Goal: Check status: Check status

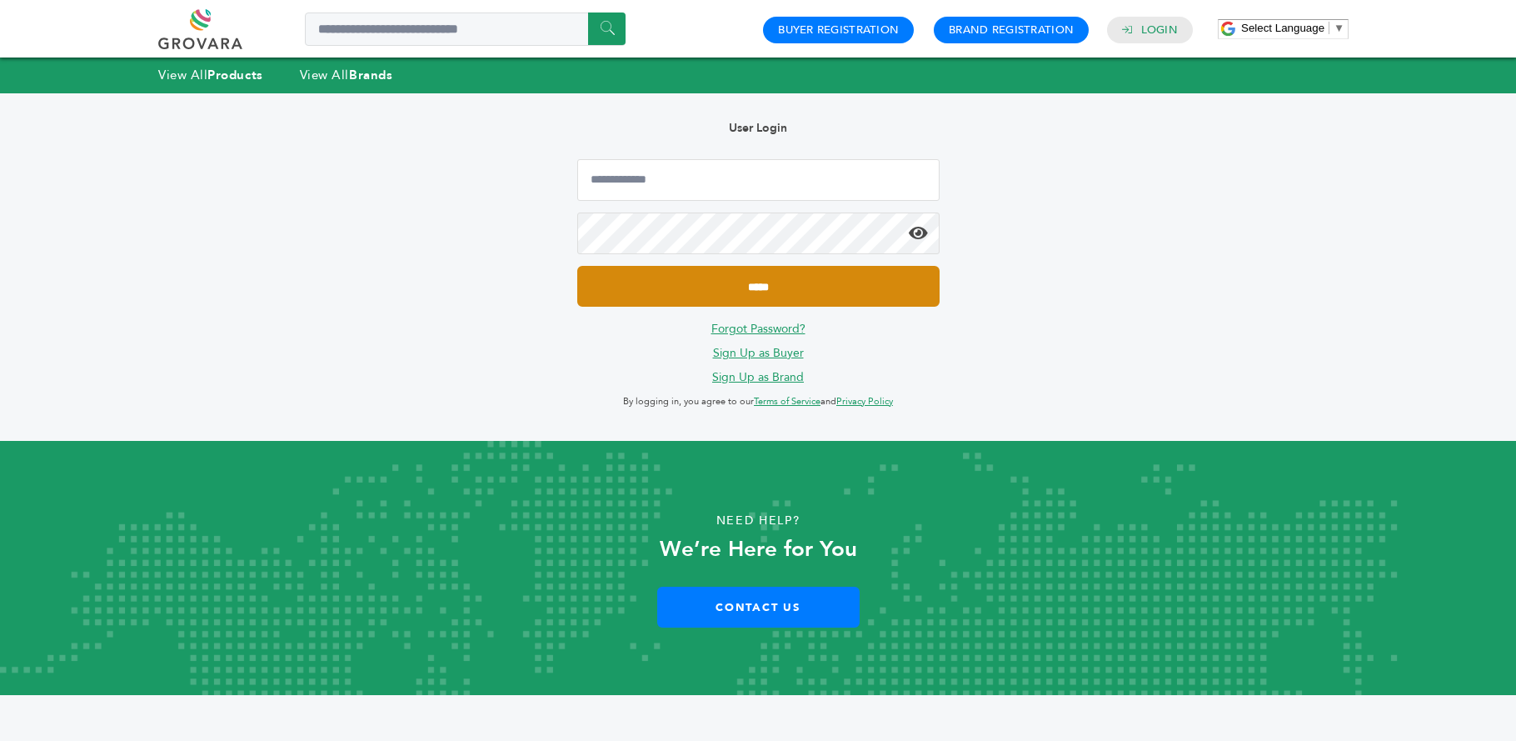
type input "**********"
click at [743, 292] on input "*****" at bounding box center [758, 286] width 362 height 41
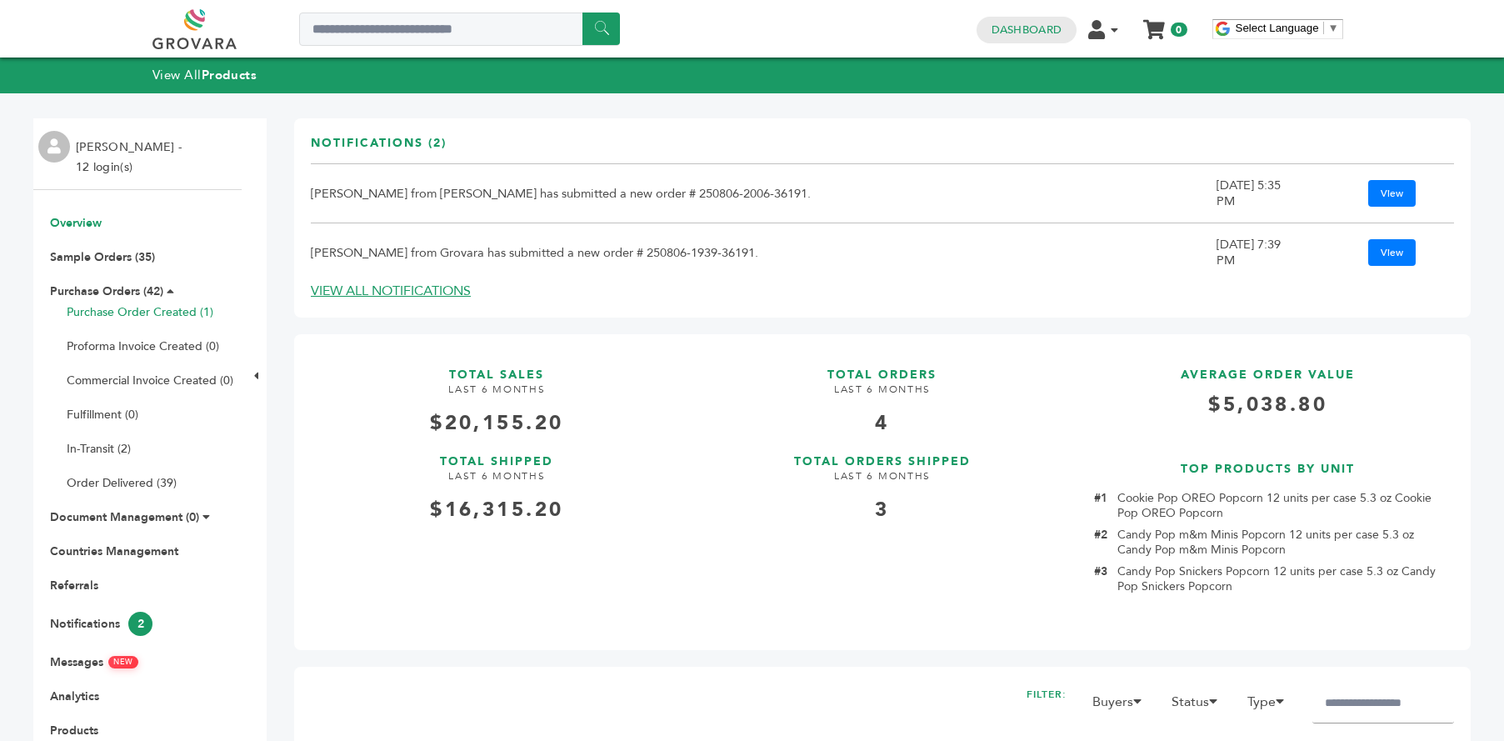
click at [155, 304] on link "Purchase Order Created (1)" at bounding box center [140, 312] width 147 height 16
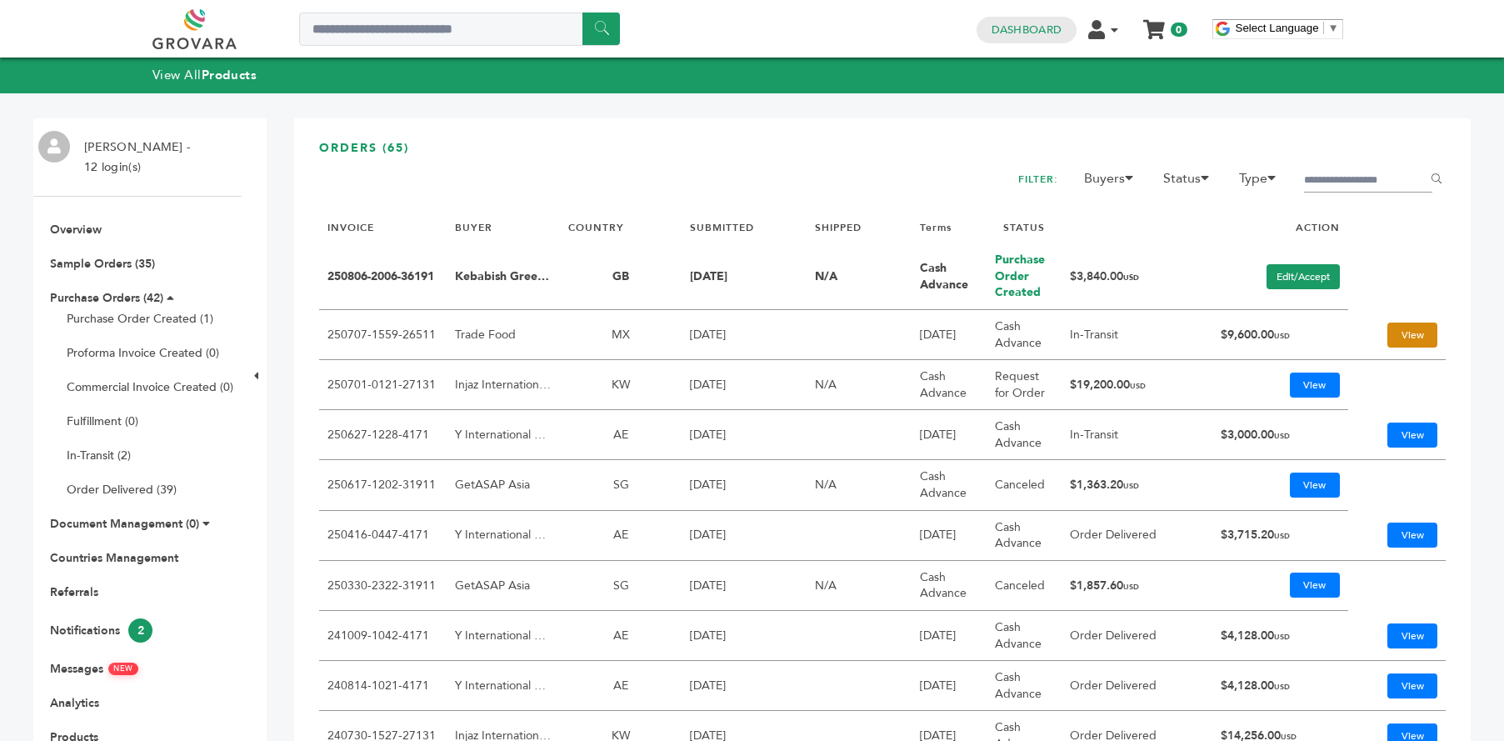
click at [1397, 333] on link "View" at bounding box center [1412, 334] width 50 height 25
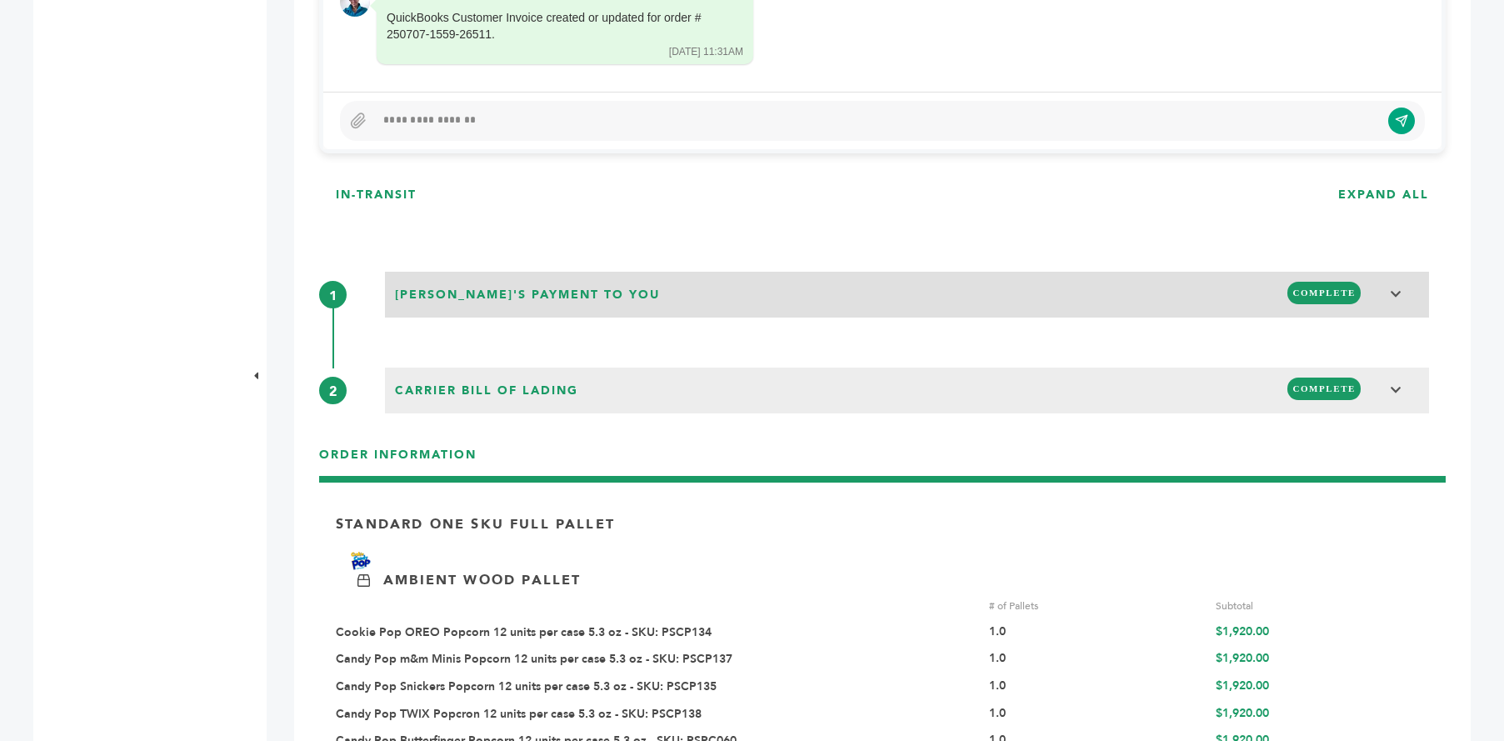
scroll to position [1333, 0]
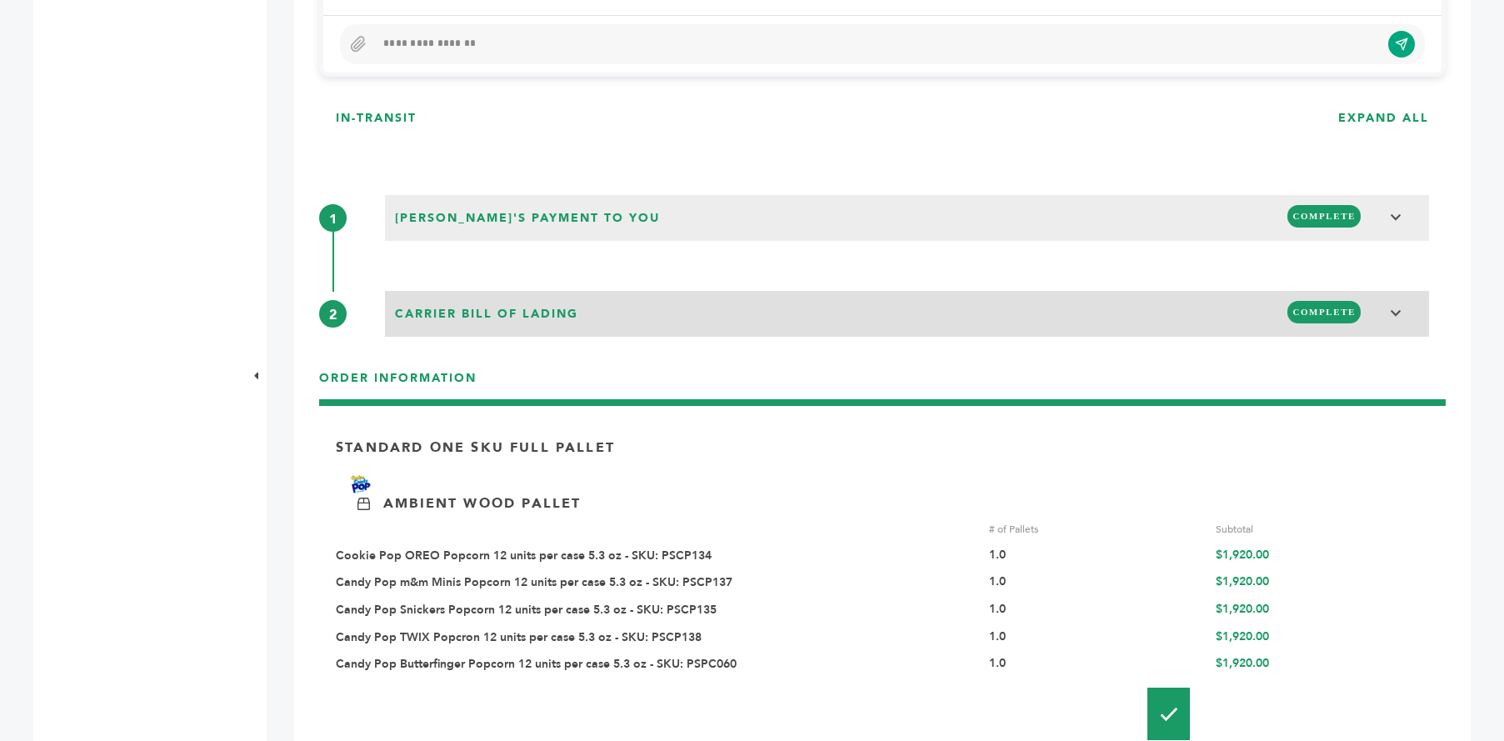
click at [1317, 304] on span "COMPLETE" at bounding box center [1323, 312] width 73 height 22
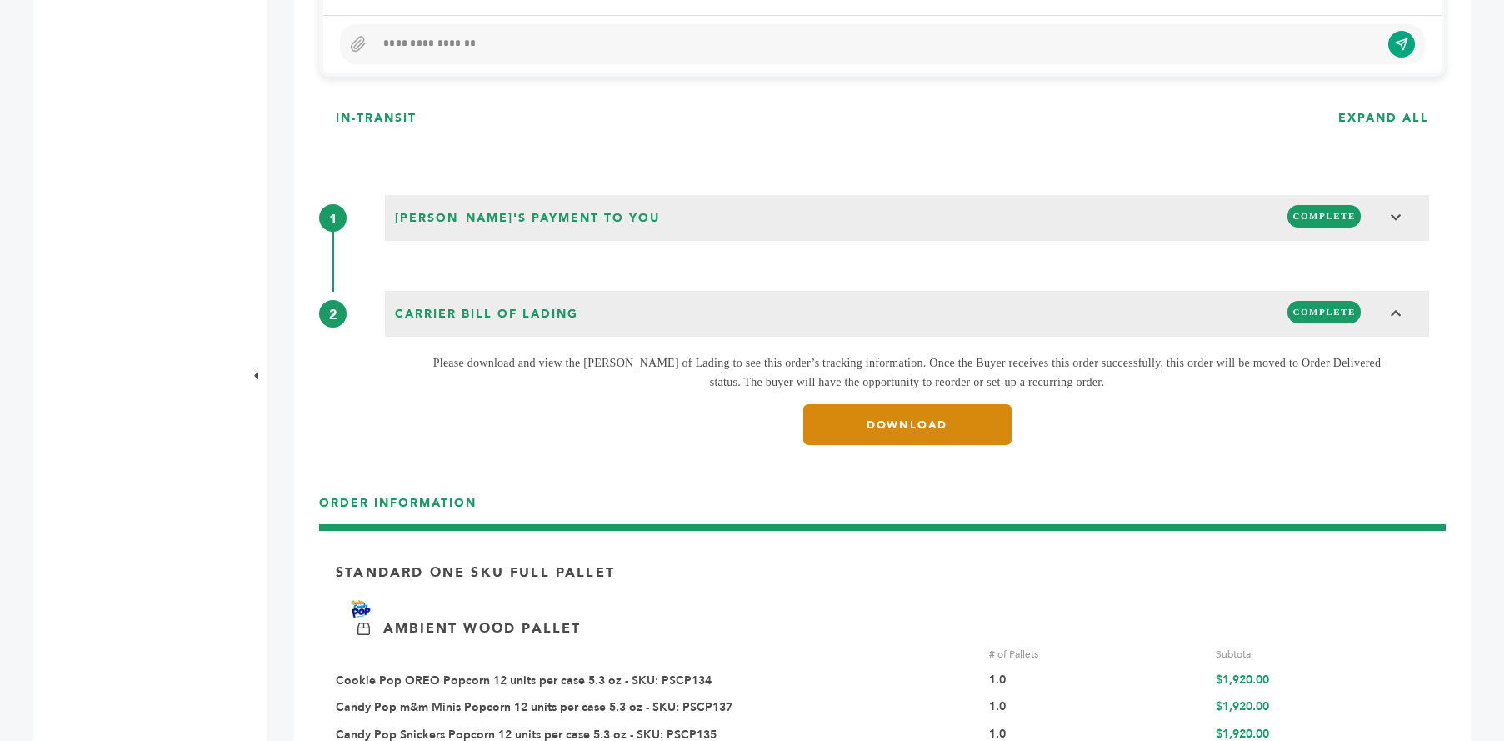
click at [899, 416] on link "DOWNLOAD" at bounding box center [907, 424] width 208 height 41
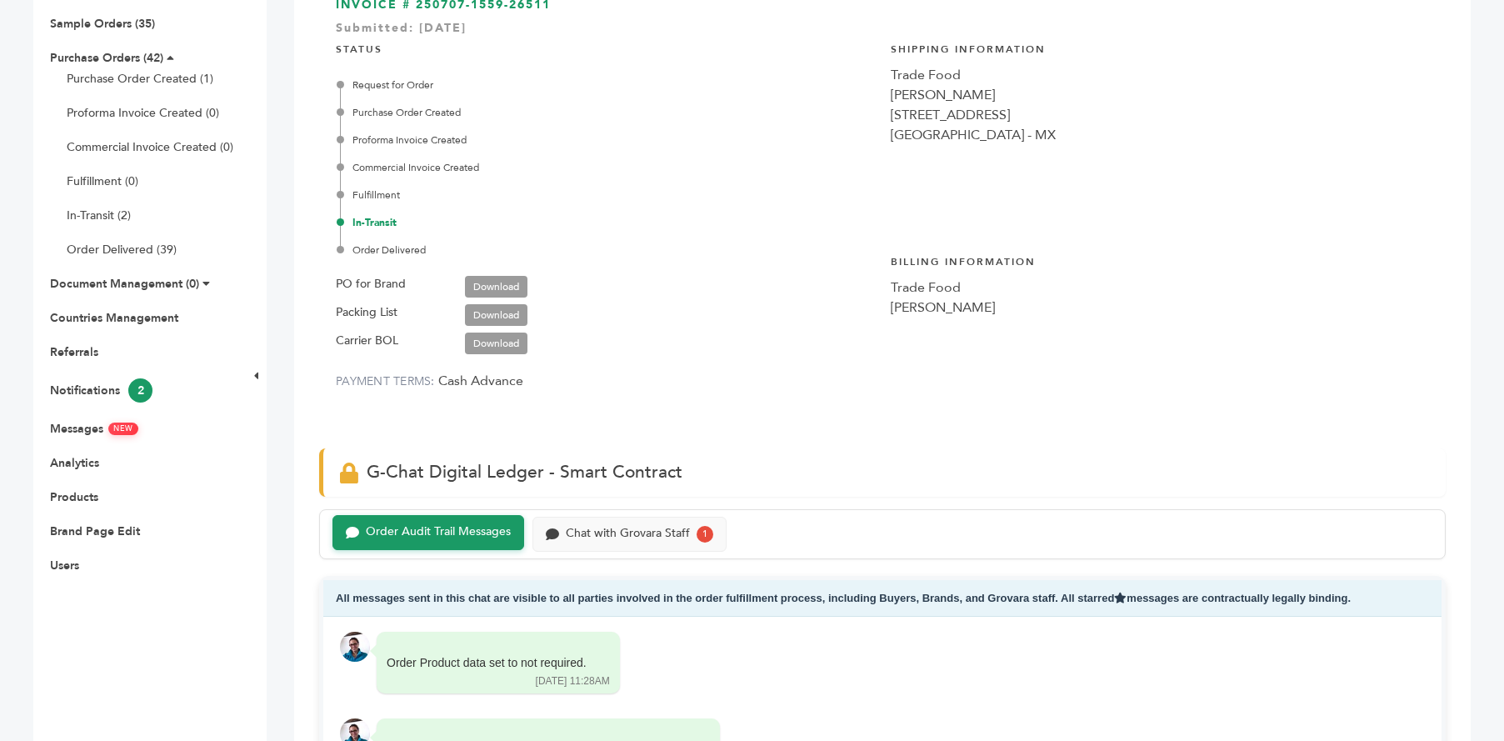
scroll to position [0, 0]
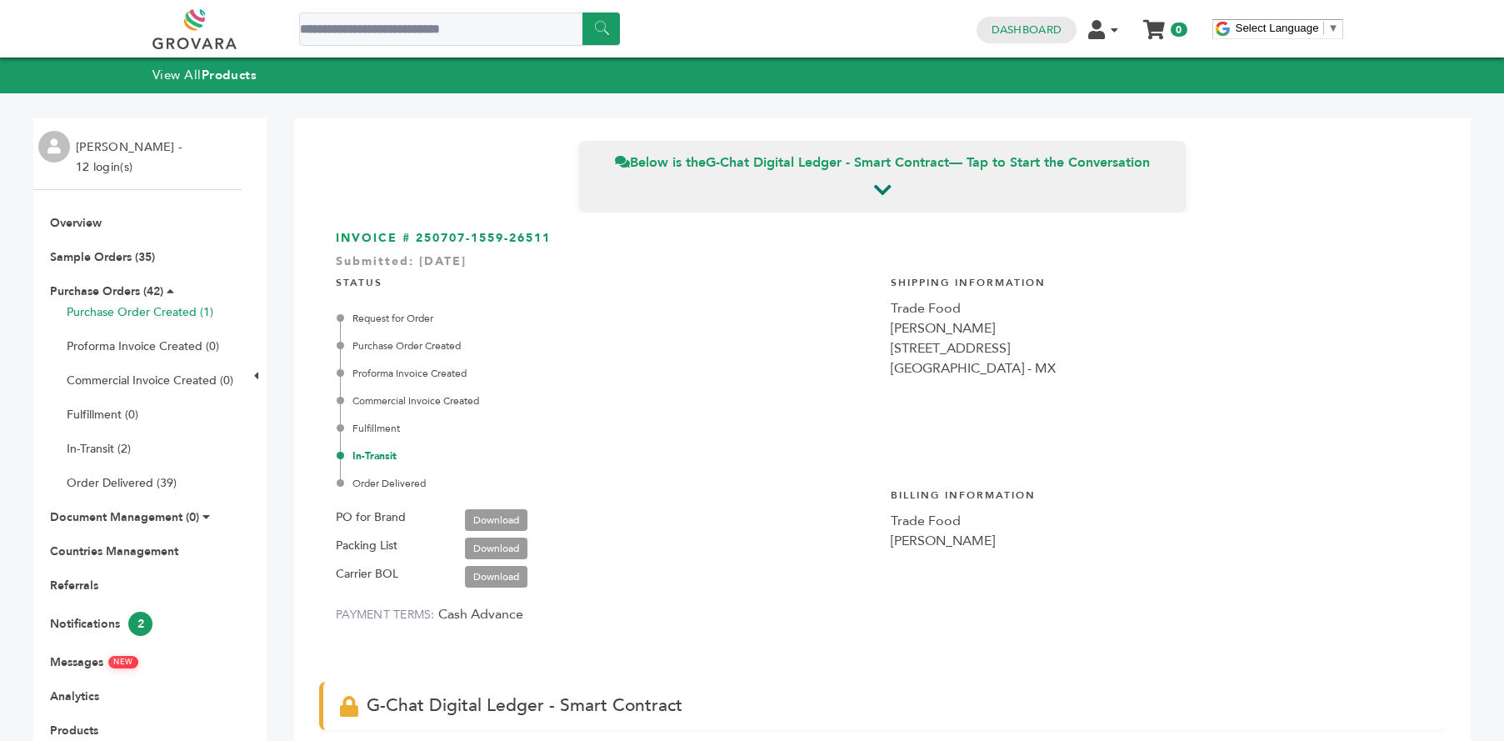
click at [142, 310] on link "Purchase Order Created (1)" at bounding box center [140, 312] width 147 height 16
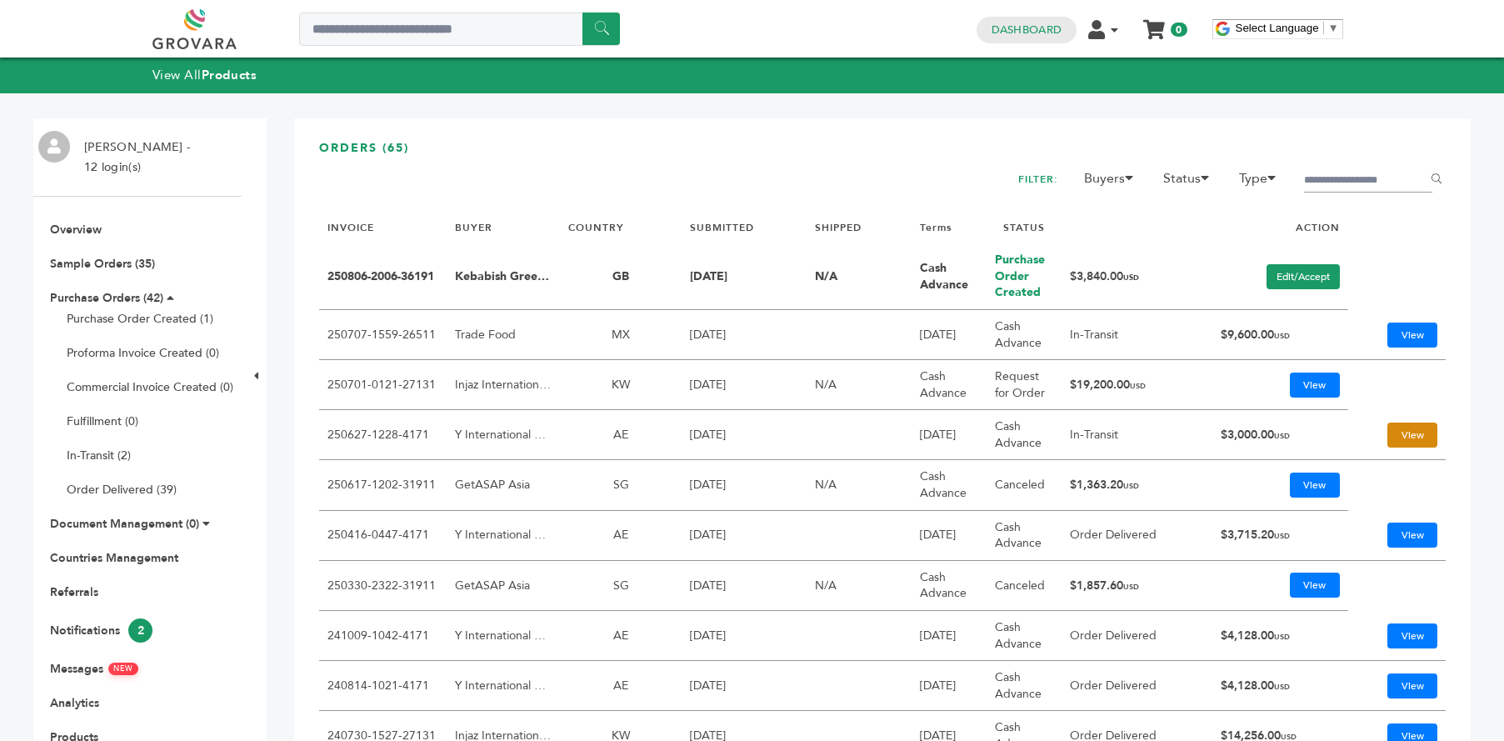
click at [1400, 435] on link "View" at bounding box center [1412, 434] width 50 height 25
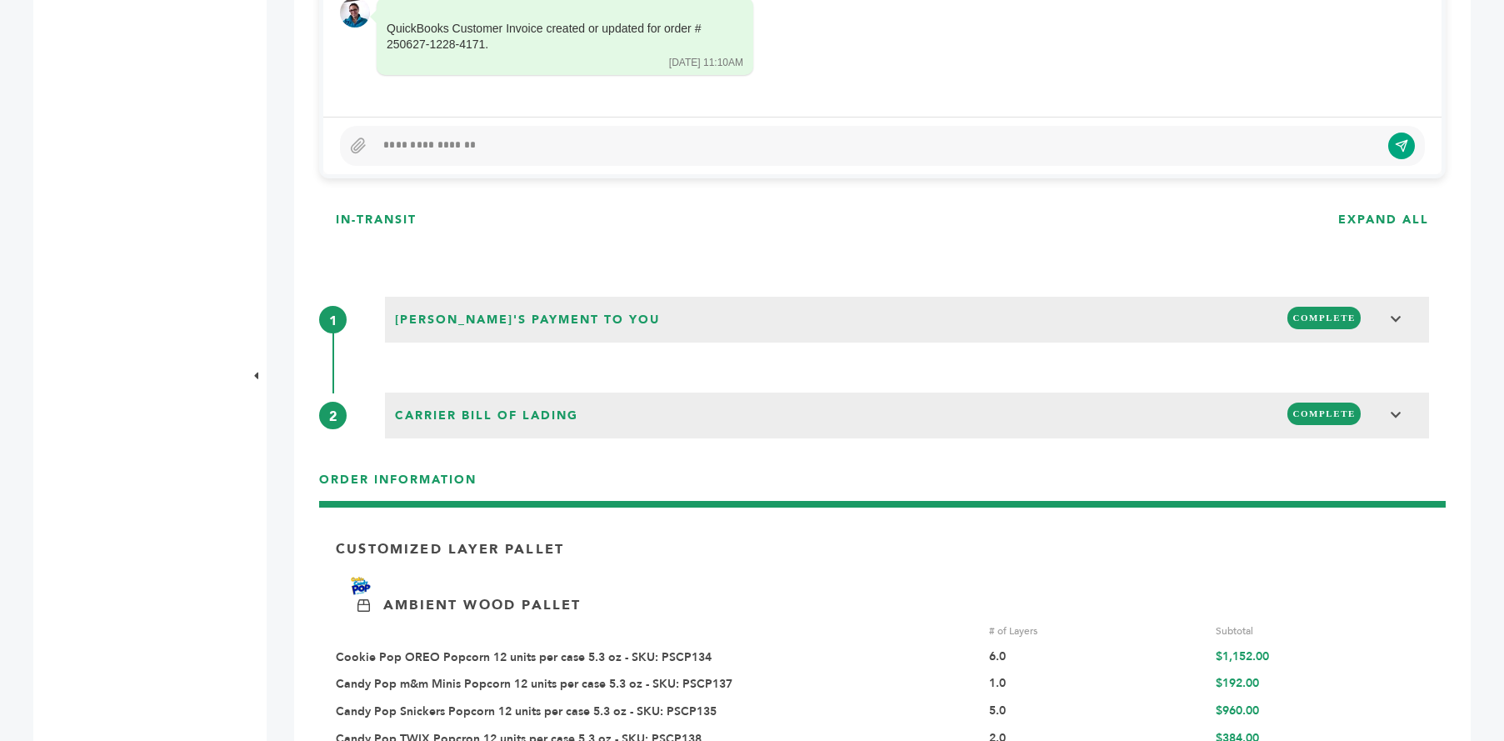
scroll to position [1264, 0]
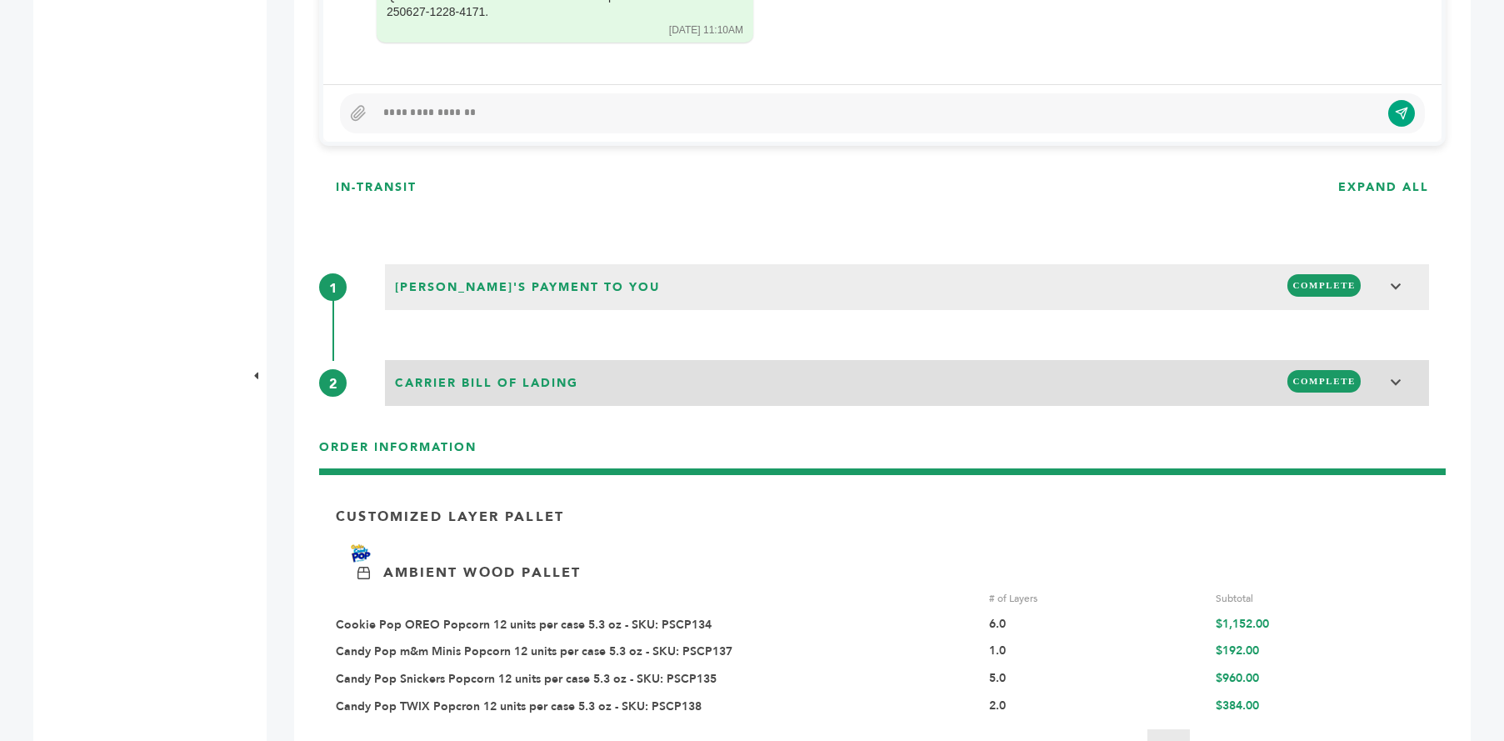
click at [1301, 385] on span "COMPLETE" at bounding box center [1323, 381] width 73 height 22
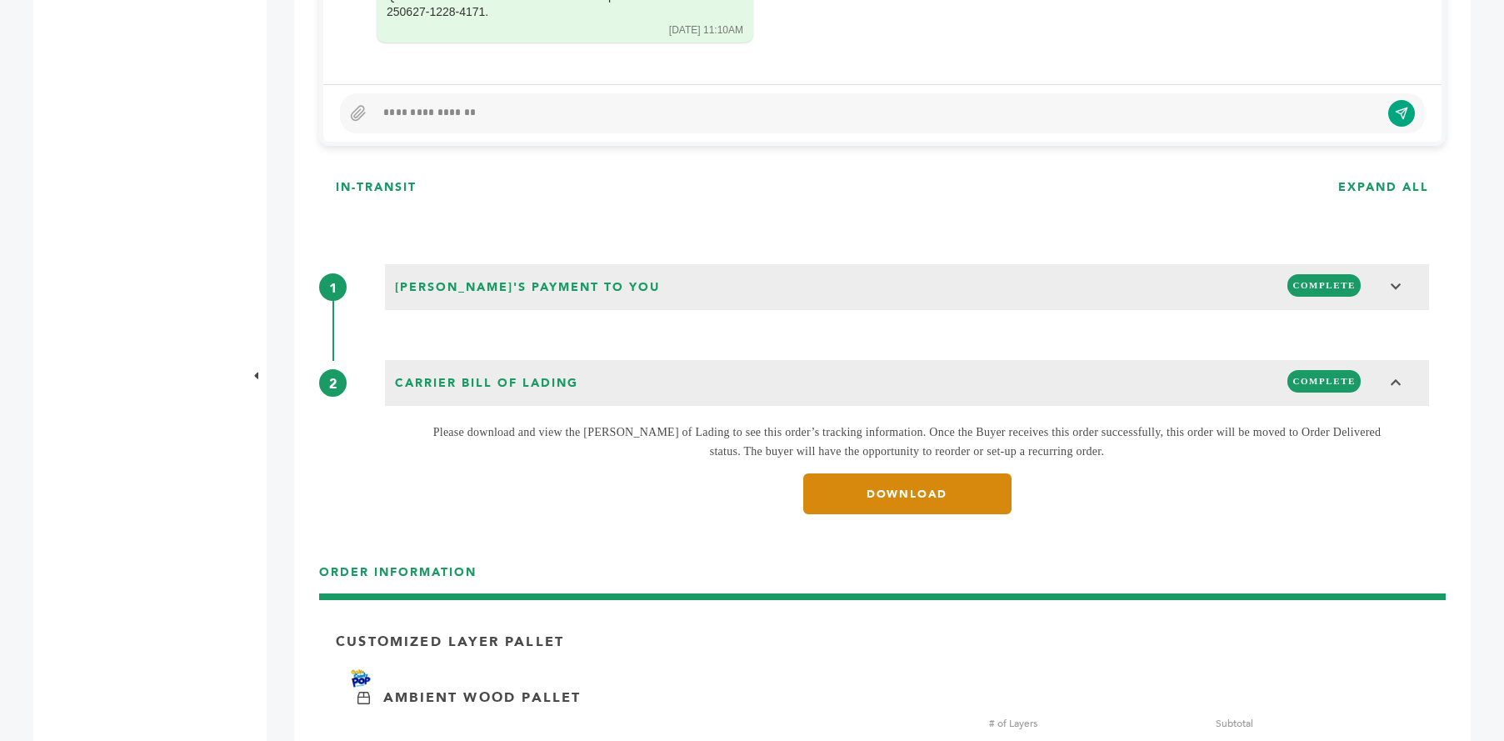
click at [913, 492] on link "DOWNLOAD" at bounding box center [907, 493] width 208 height 41
click at [936, 492] on link "DOWNLOAD" at bounding box center [907, 493] width 208 height 41
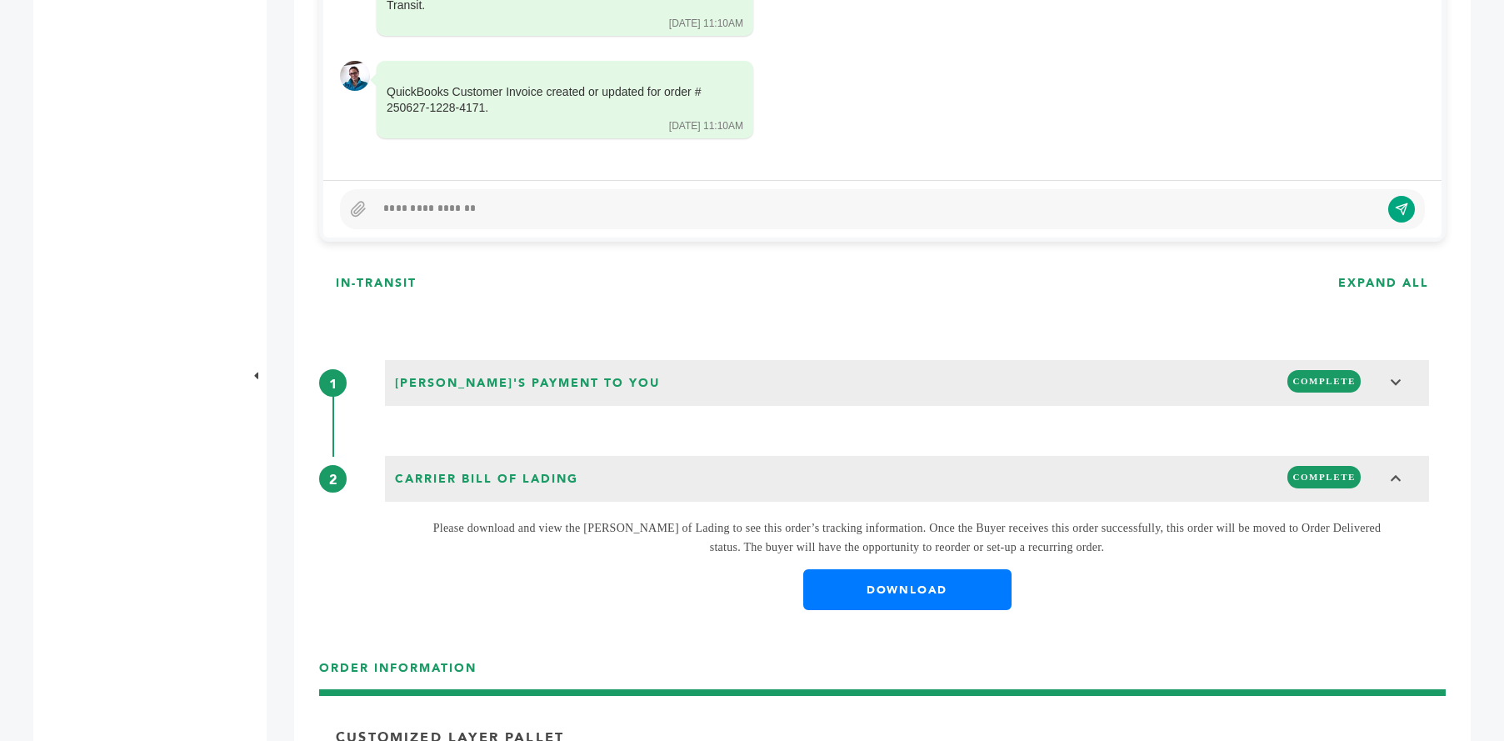
scroll to position [1097, 0]
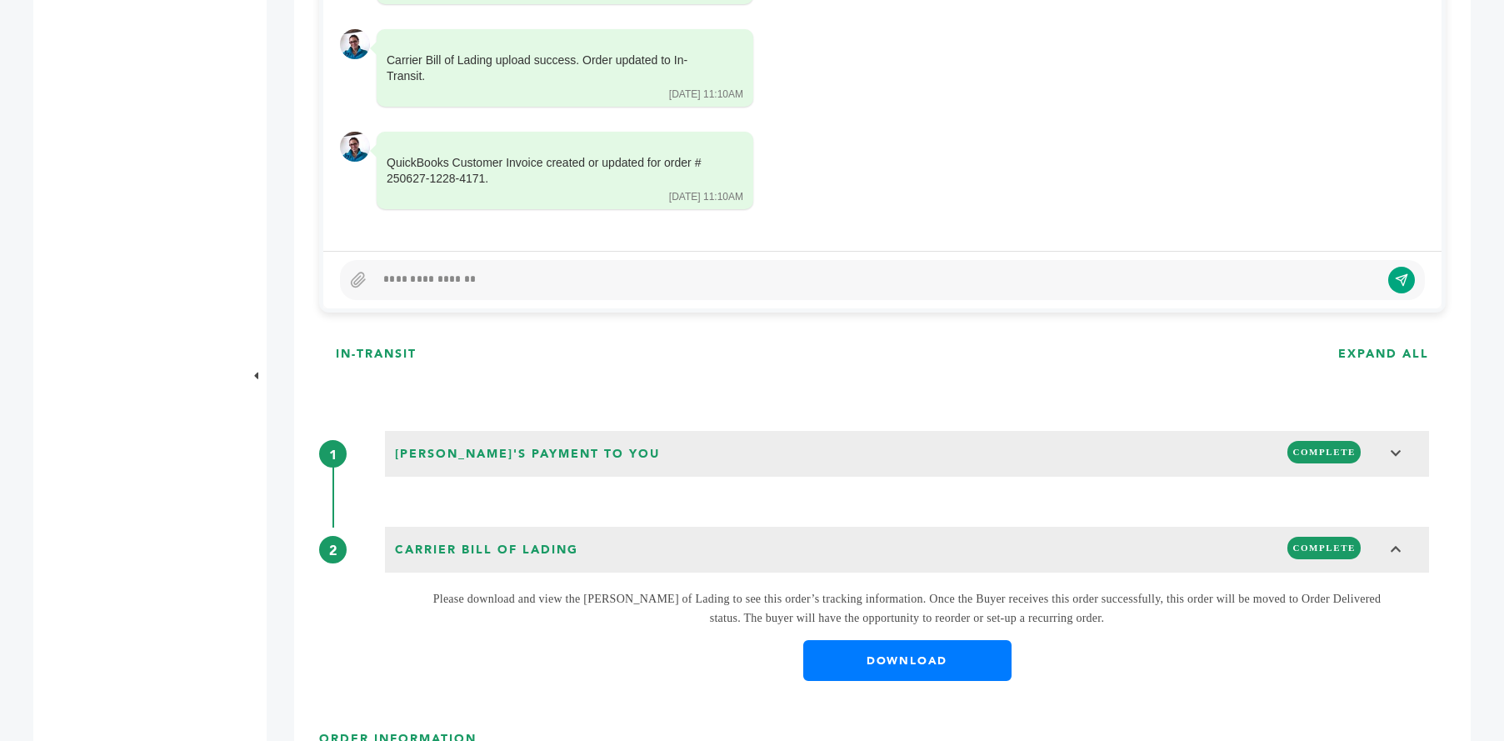
click at [554, 277] on div at bounding box center [877, 280] width 1005 height 20
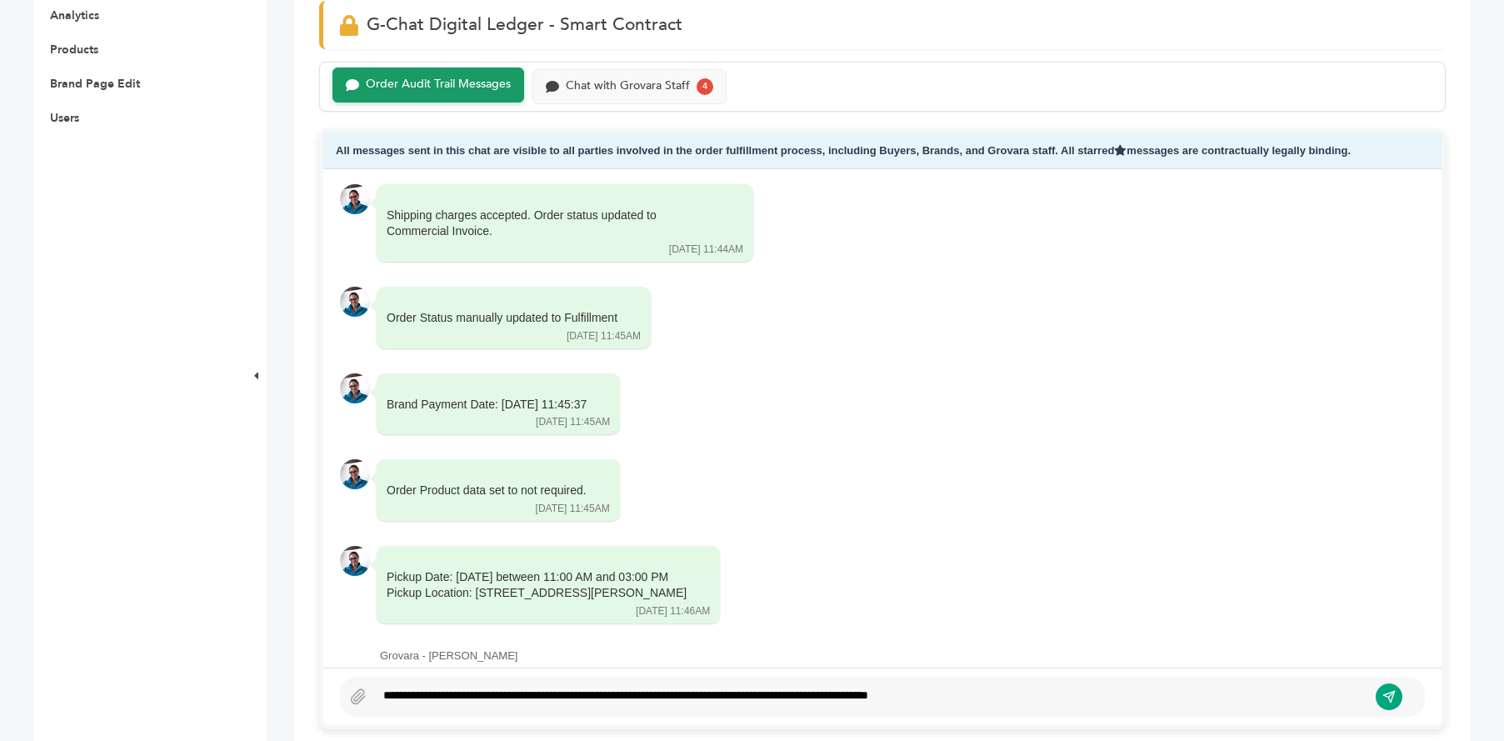
scroll to position [3078, 0]
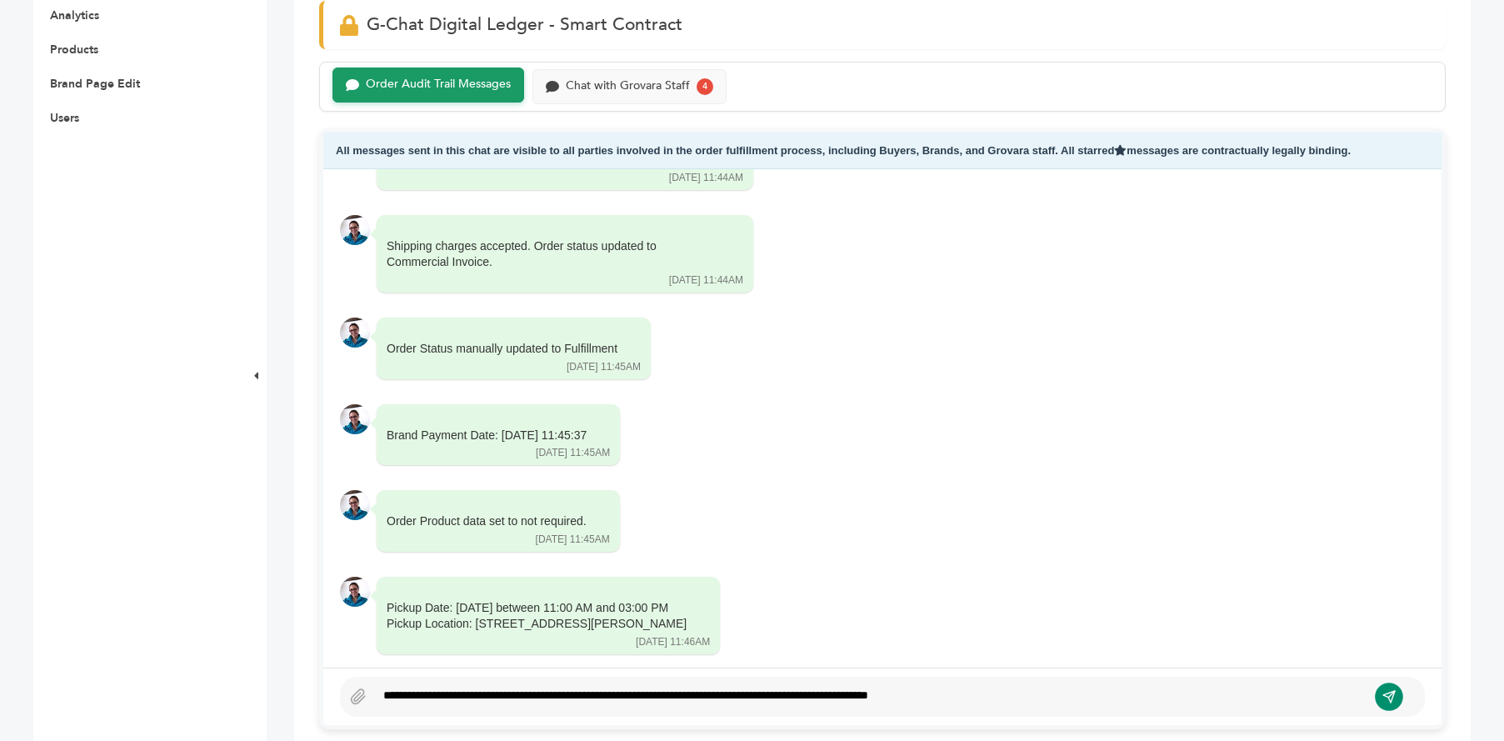
click at [1390, 701] on icon "submit" at bounding box center [1389, 697] width 12 height 12
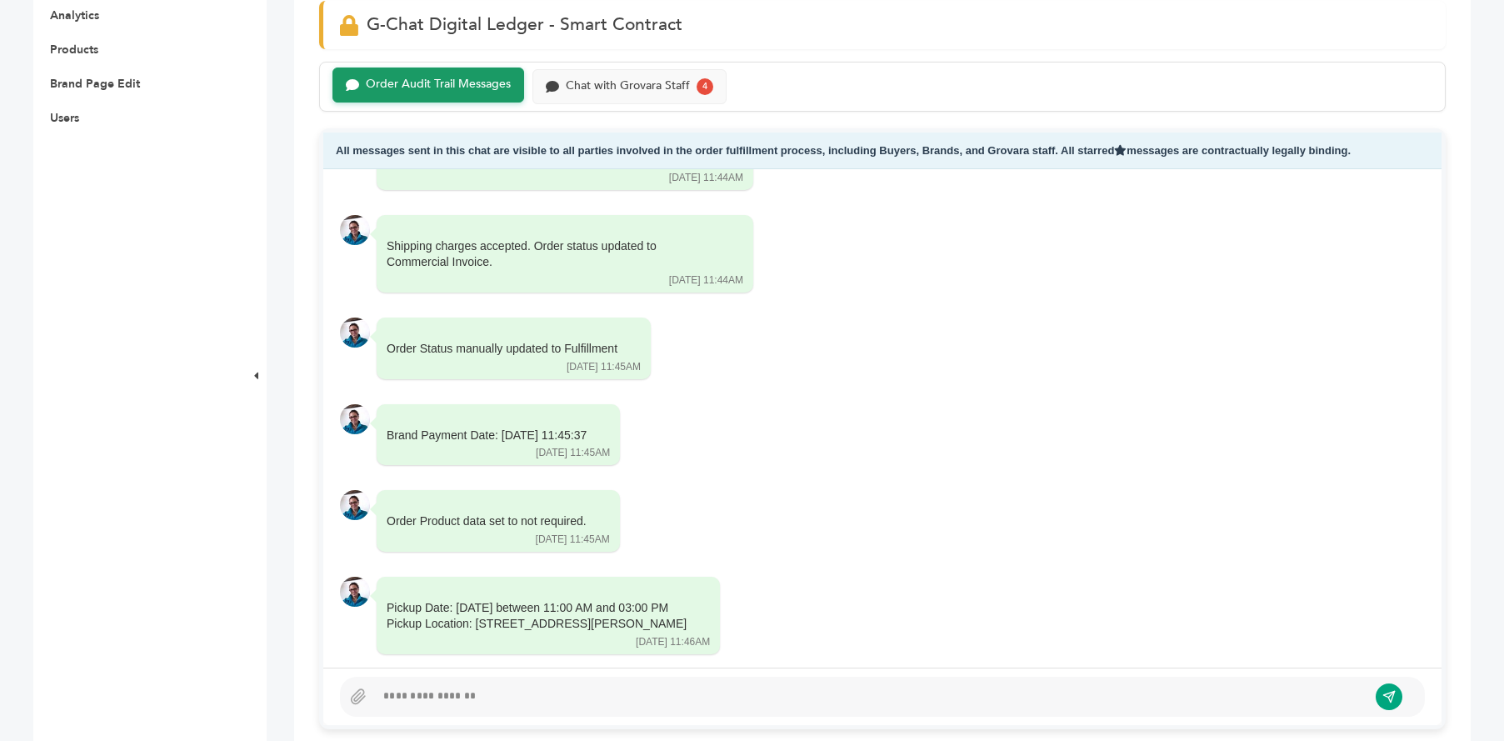
scroll to position [3847, 0]
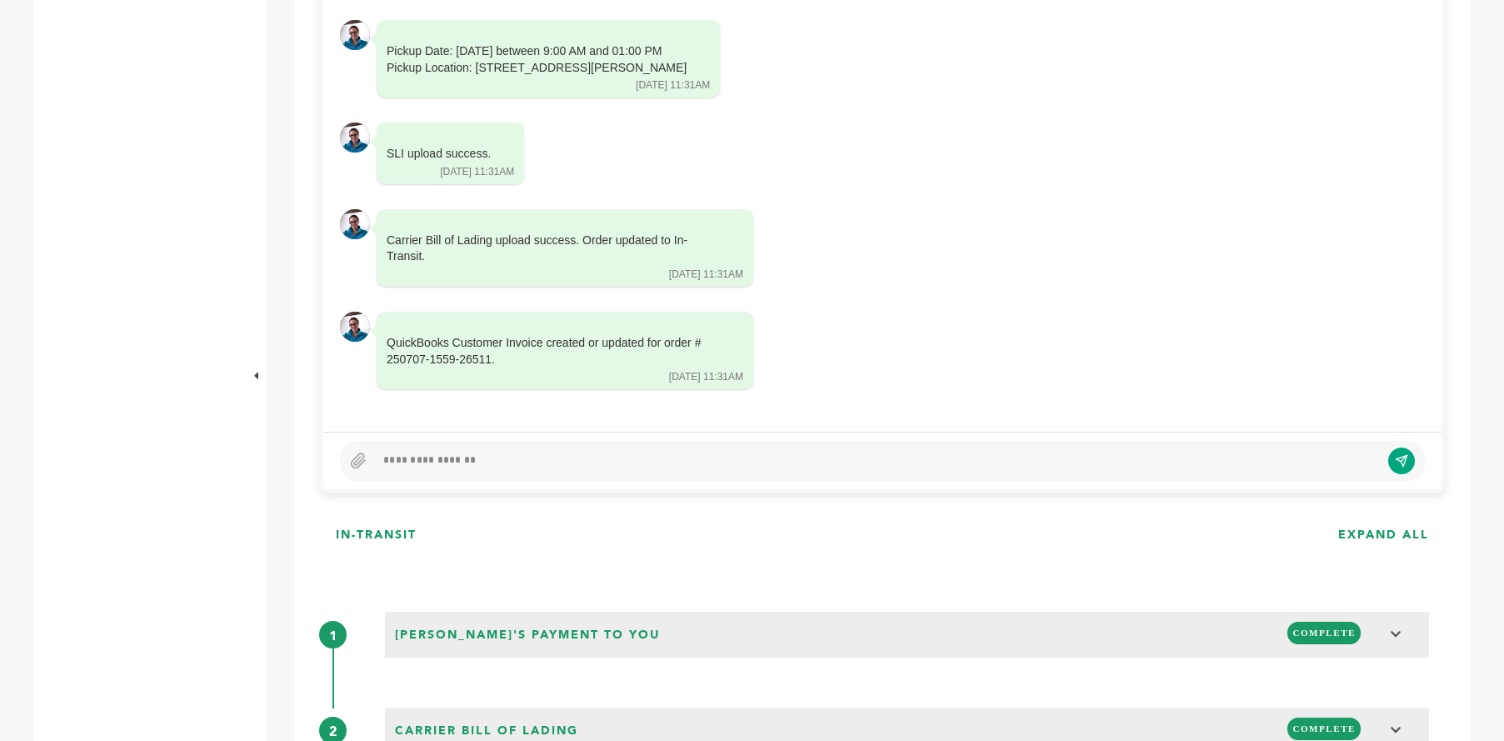
scroll to position [1250, 0]
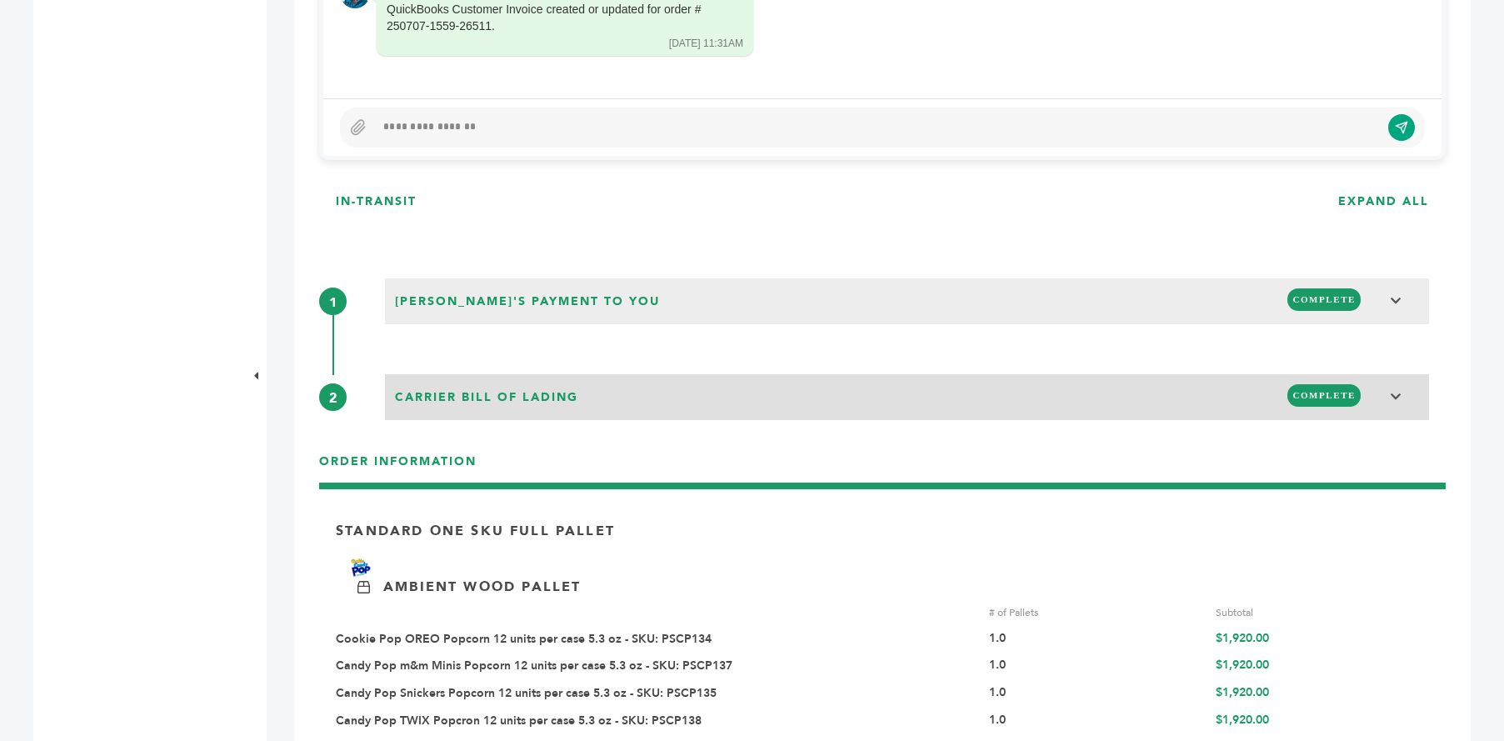
click at [1390, 394] on icon at bounding box center [1396, 397] width 12 height 12
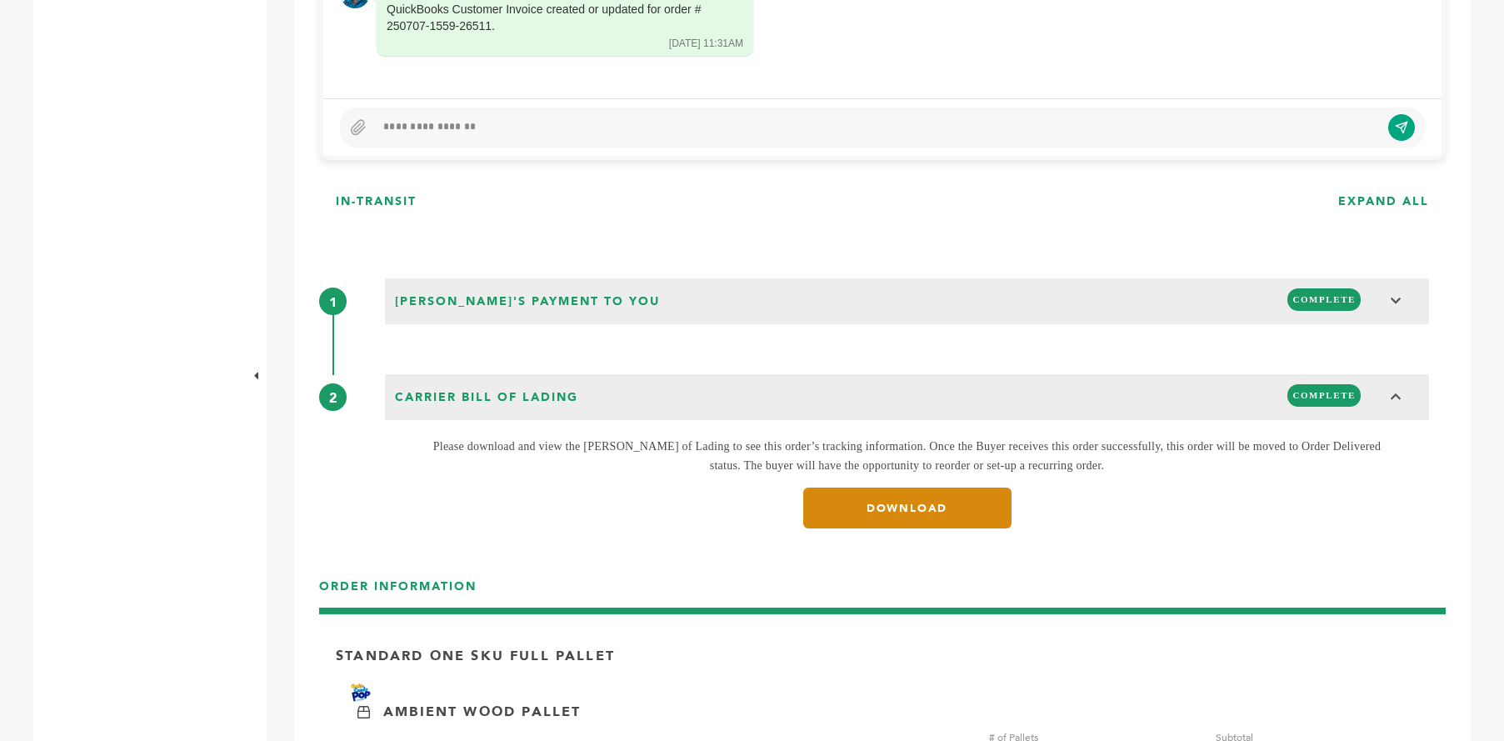
click at [935, 503] on link "DOWNLOAD" at bounding box center [907, 507] width 208 height 41
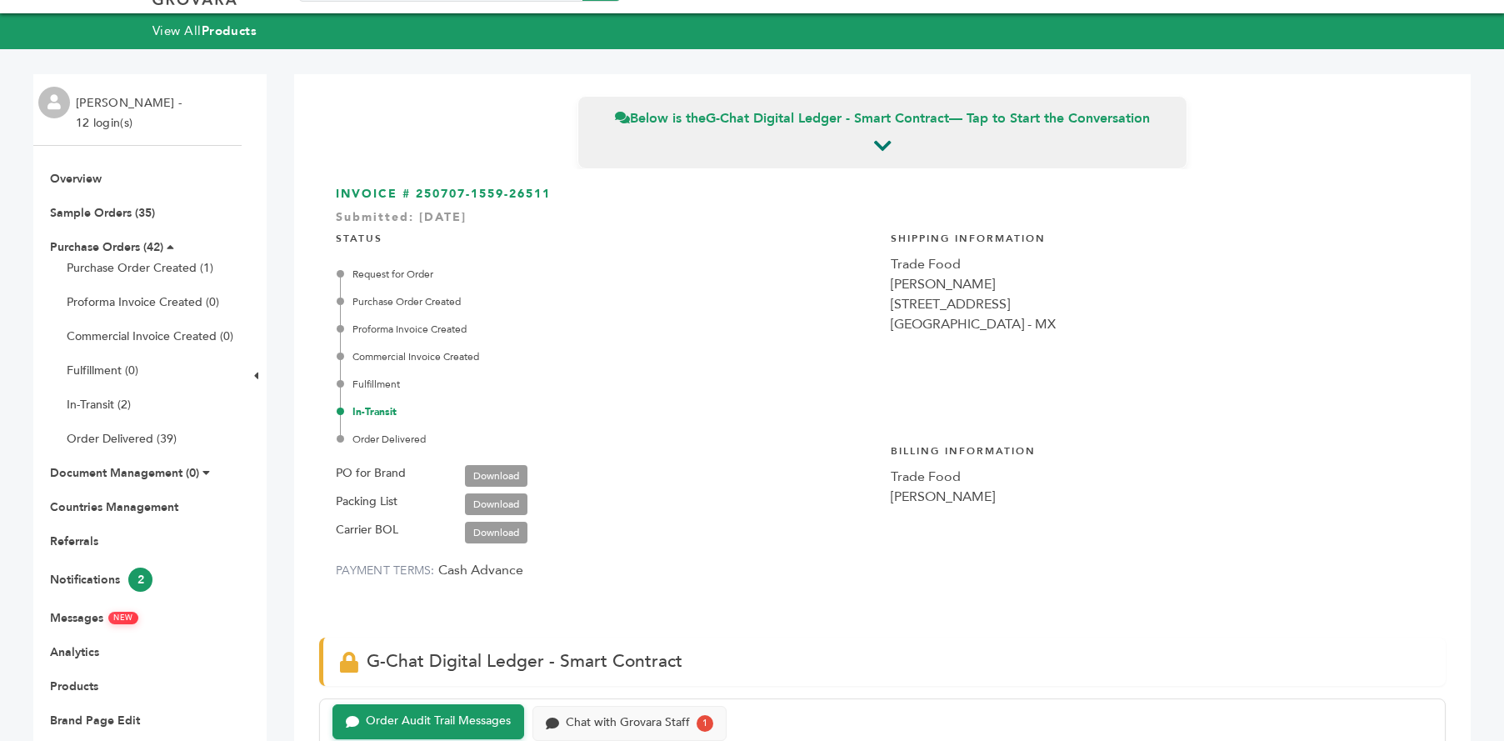
scroll to position [0, 0]
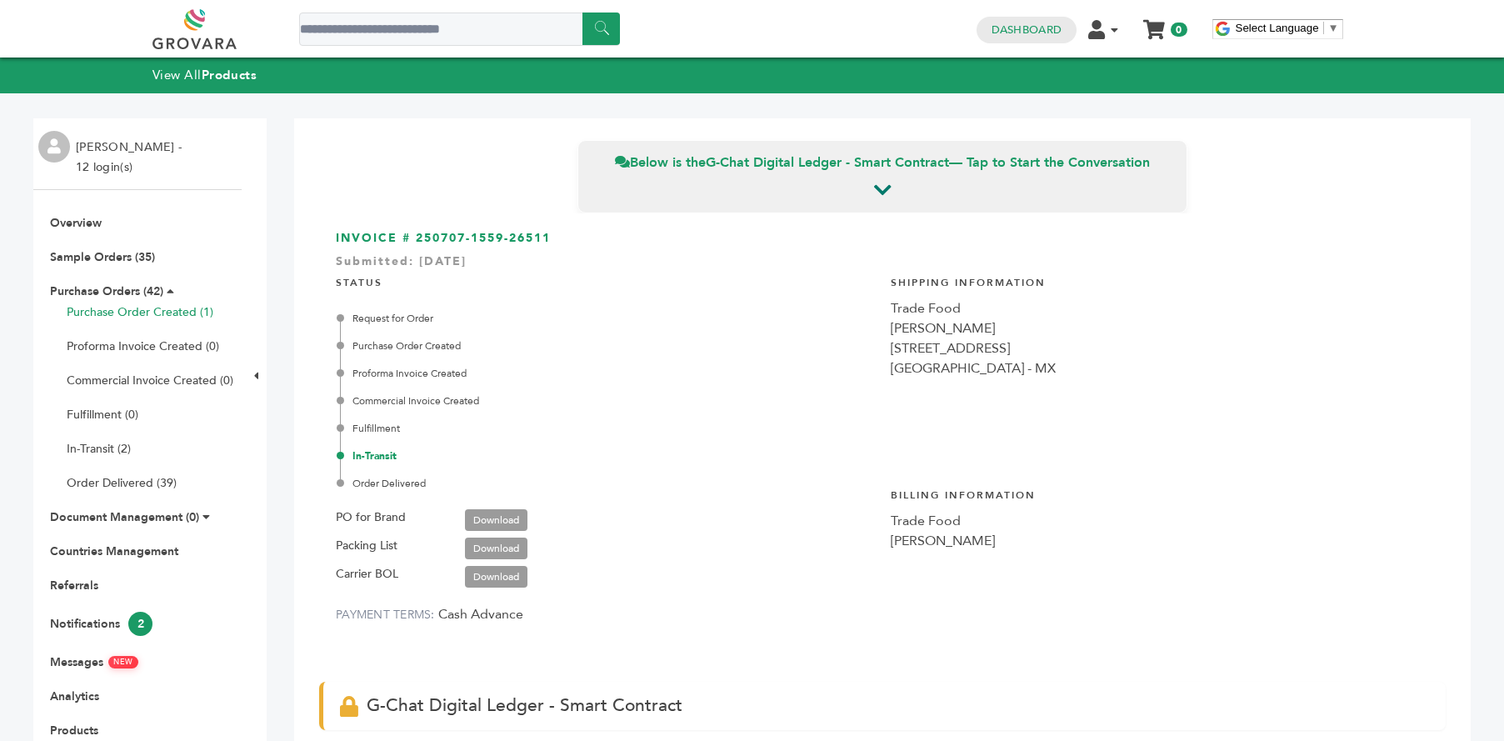
click at [105, 307] on link "Purchase Order Created (1)" at bounding box center [140, 312] width 147 height 16
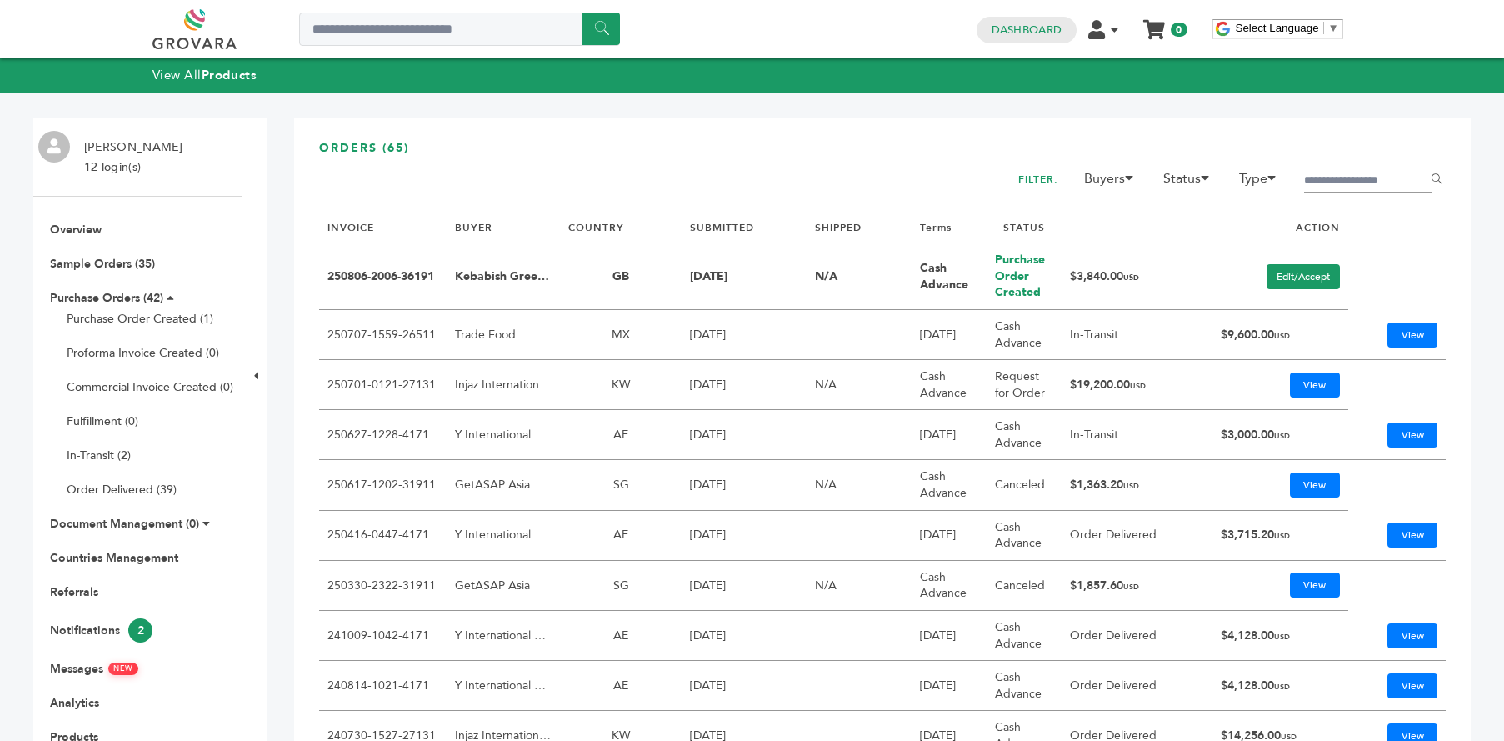
click at [367, 274] on link "250806-2006-36191" at bounding box center [380, 276] width 107 height 16
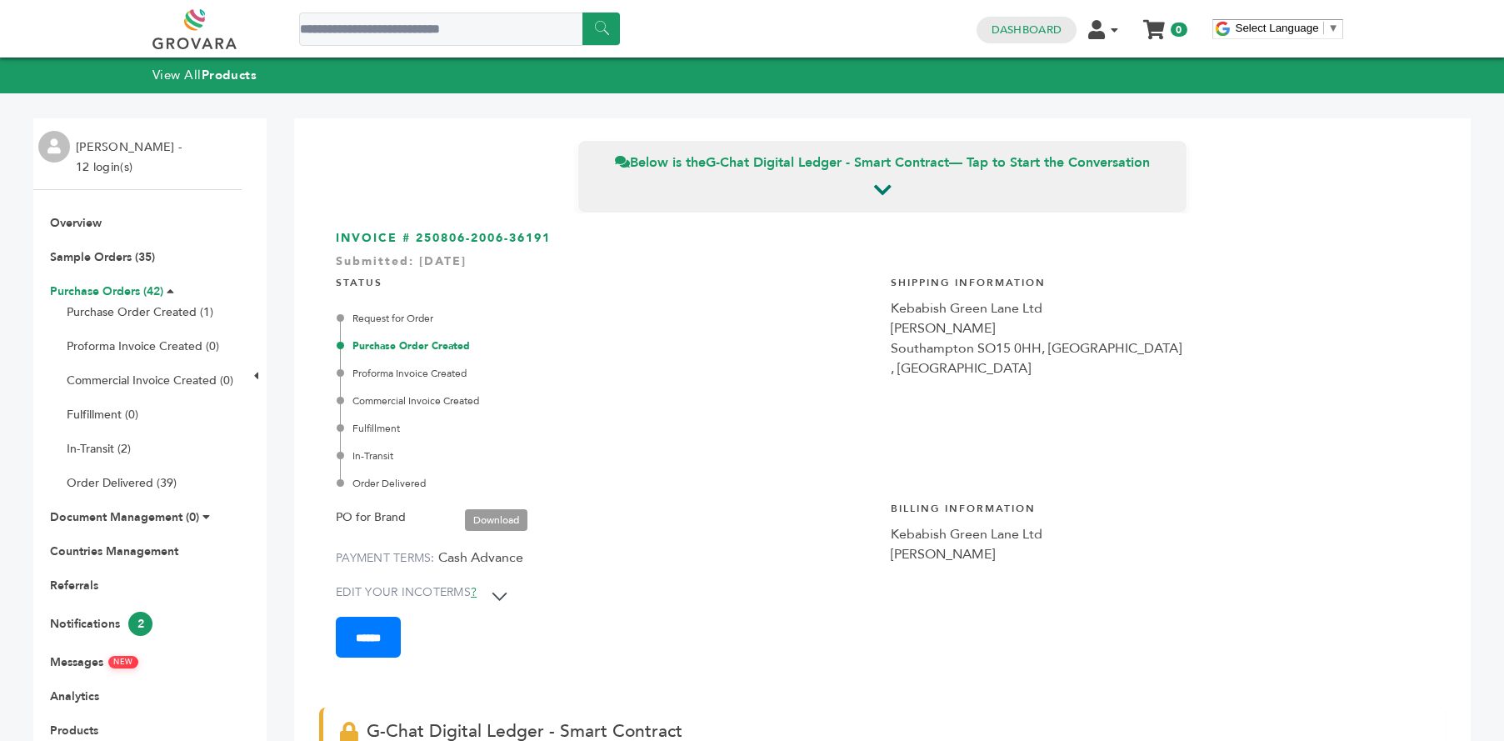
click at [91, 284] on link "Purchase Orders (42)" at bounding box center [106, 291] width 113 height 16
